Goal: Check status: Check status

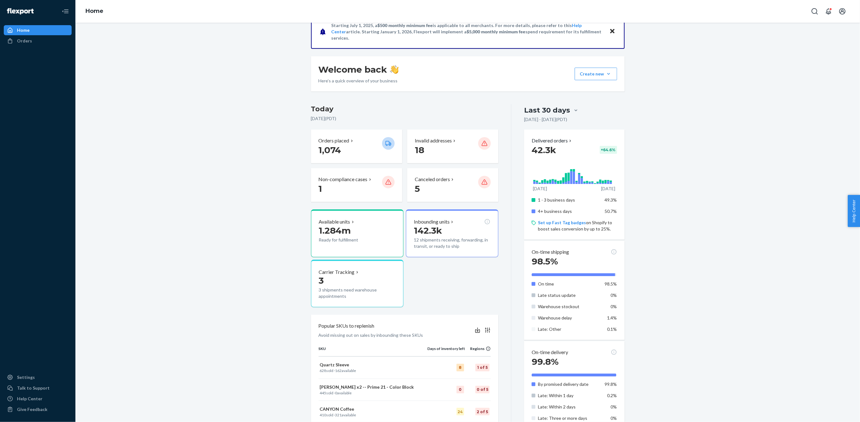
scroll to position [18, 0]
click at [27, 40] on div "Orders" at bounding box center [24, 41] width 15 height 6
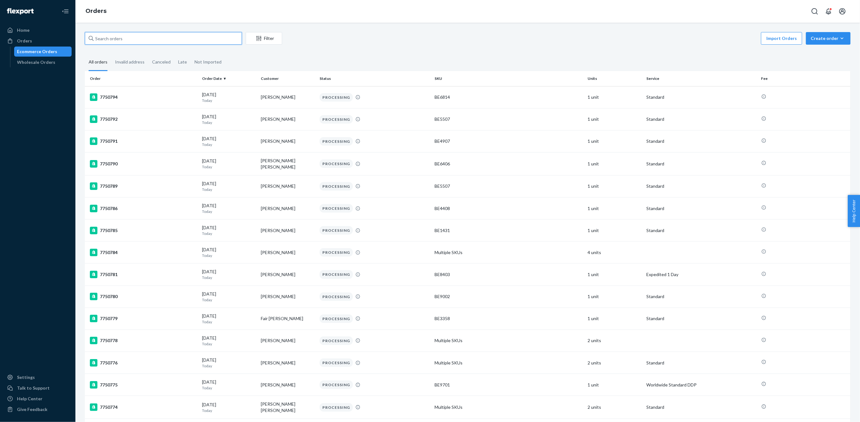
click at [126, 41] on input "text" at bounding box center [163, 38] width 157 height 13
paste input "#TO3665"
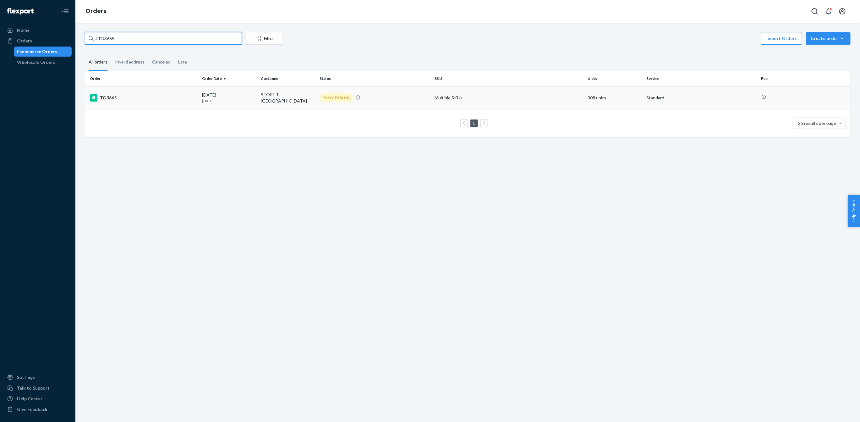
type input "#TO3665"
click at [113, 97] on div "TO3665" at bounding box center [144, 98] width 108 height 8
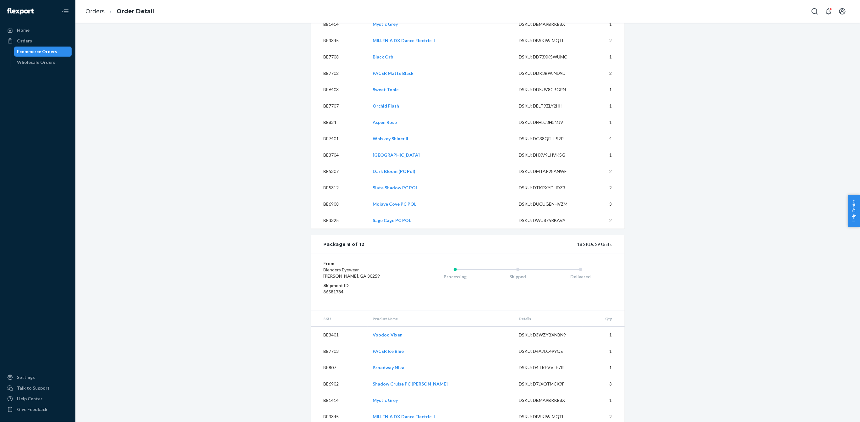
scroll to position [2478, 0]
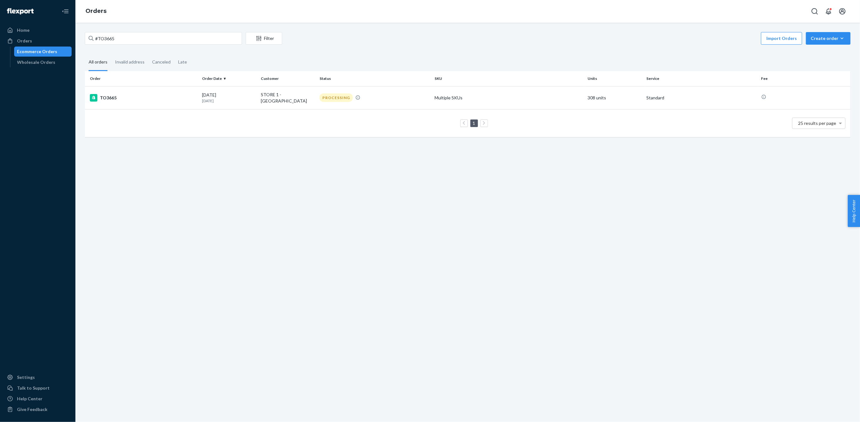
click at [30, 54] on div "Ecommerce Orders" at bounding box center [37, 51] width 40 height 6
